Goal: Browse casually

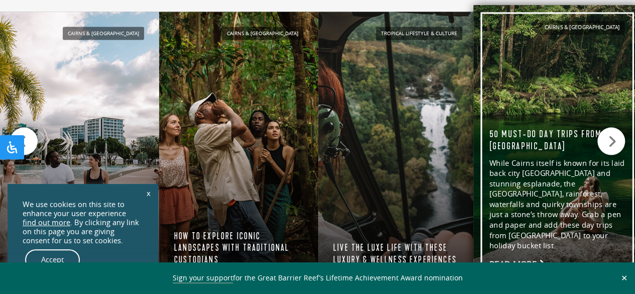
scroll to position [1004, 0]
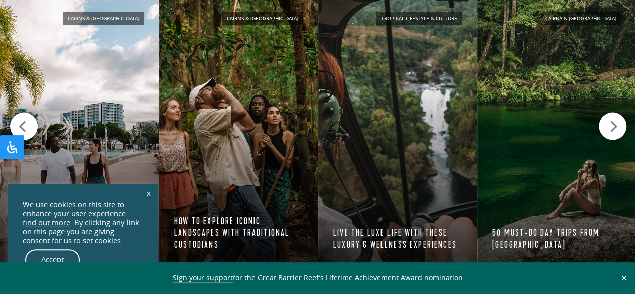
click at [610, 125] on icon at bounding box center [613, 126] width 9 height 14
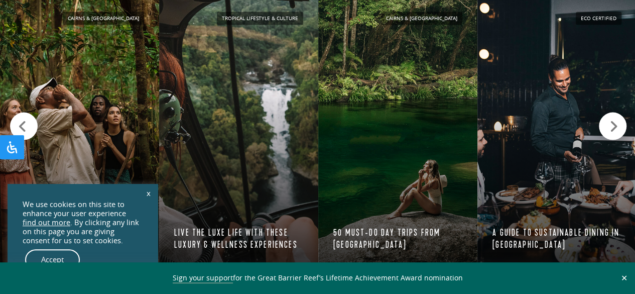
click at [609, 126] on icon at bounding box center [613, 126] width 9 height 14
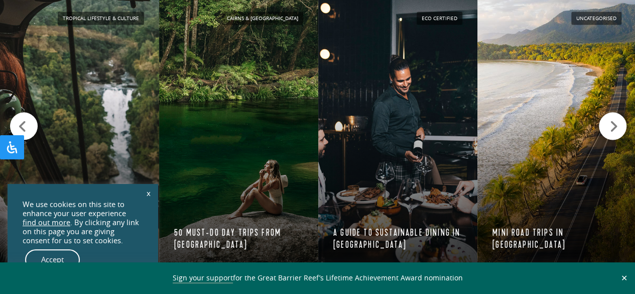
click at [608, 126] on div at bounding box center [613, 126] width 28 height 28
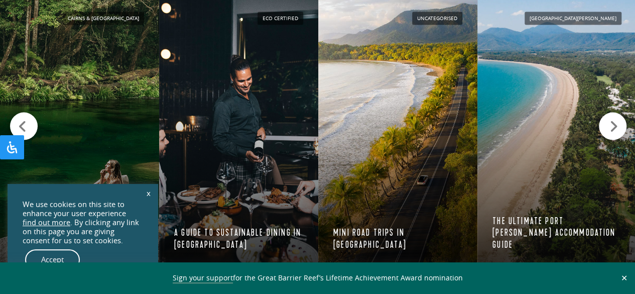
click at [607, 127] on div at bounding box center [613, 126] width 28 height 28
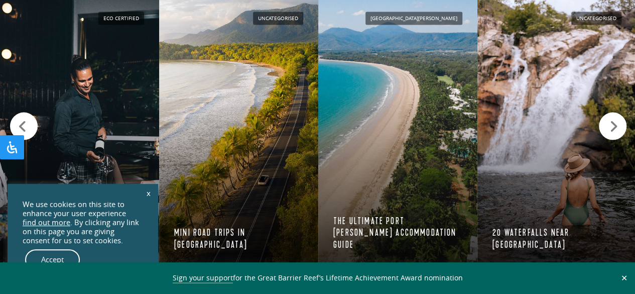
click at [607, 127] on div at bounding box center [613, 126] width 28 height 28
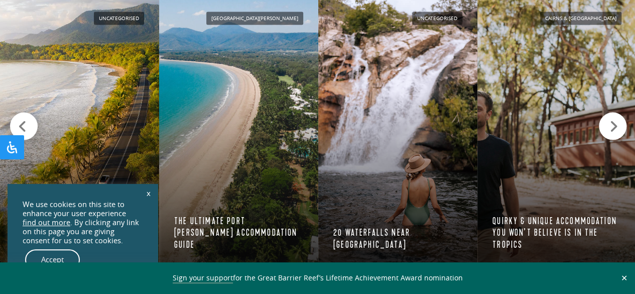
click at [607, 127] on div at bounding box center [613, 126] width 28 height 28
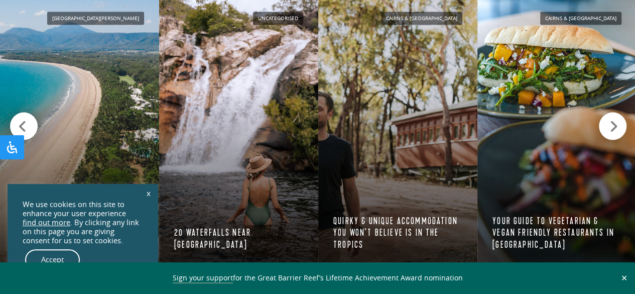
click at [607, 127] on div at bounding box center [613, 126] width 28 height 28
